Goal: Navigation & Orientation: Find specific page/section

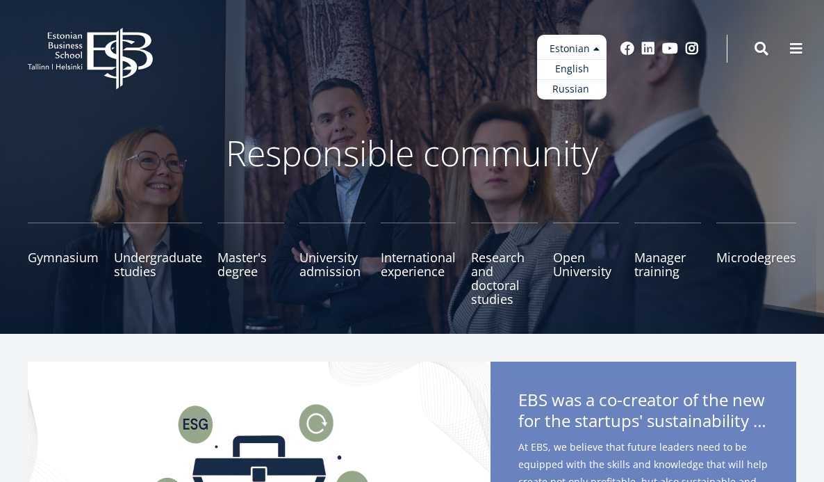
click at [590, 47] on ul "Estonian English Russian" at bounding box center [572, 67] width 70 height 65
click at [576, 72] on font "English" at bounding box center [566, 68] width 34 height 13
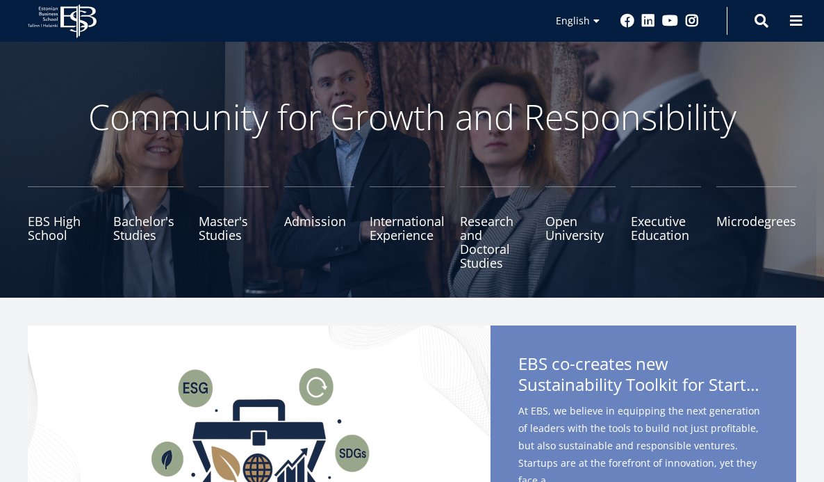
scroll to position [44, 0]
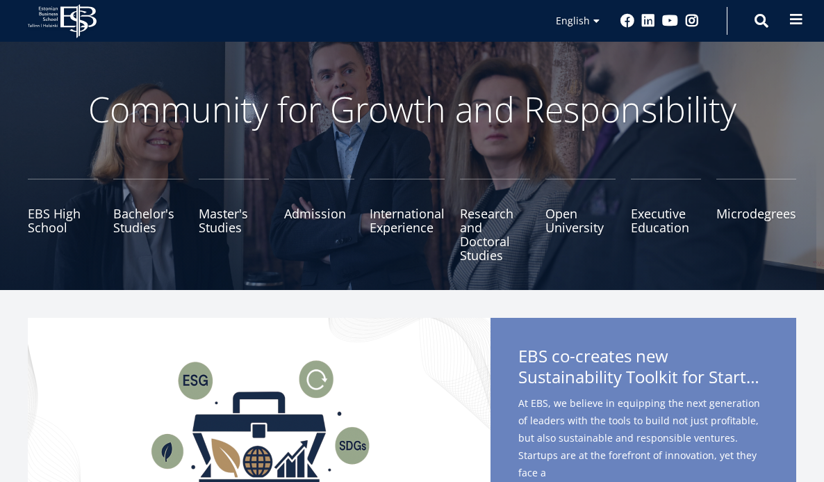
click at [799, 24] on span at bounding box center [797, 20] width 14 height 14
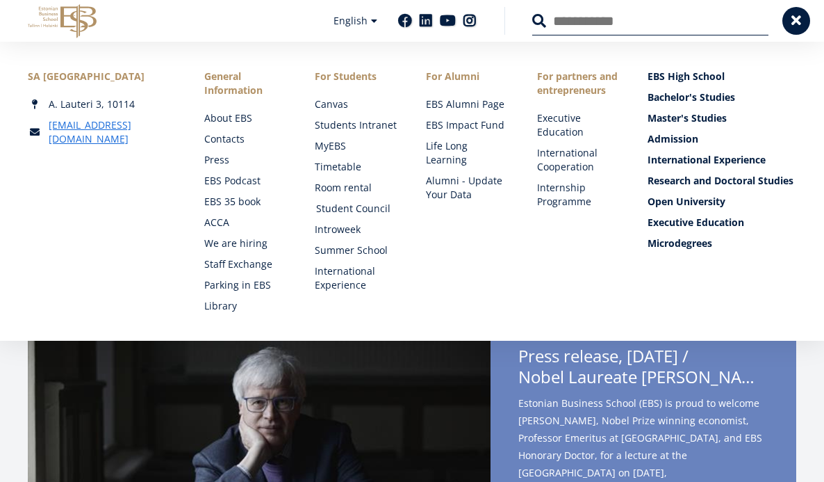
click at [334, 209] on link "Student Council" at bounding box center [357, 209] width 83 height 14
